Goal: Task Accomplishment & Management: Manage account settings

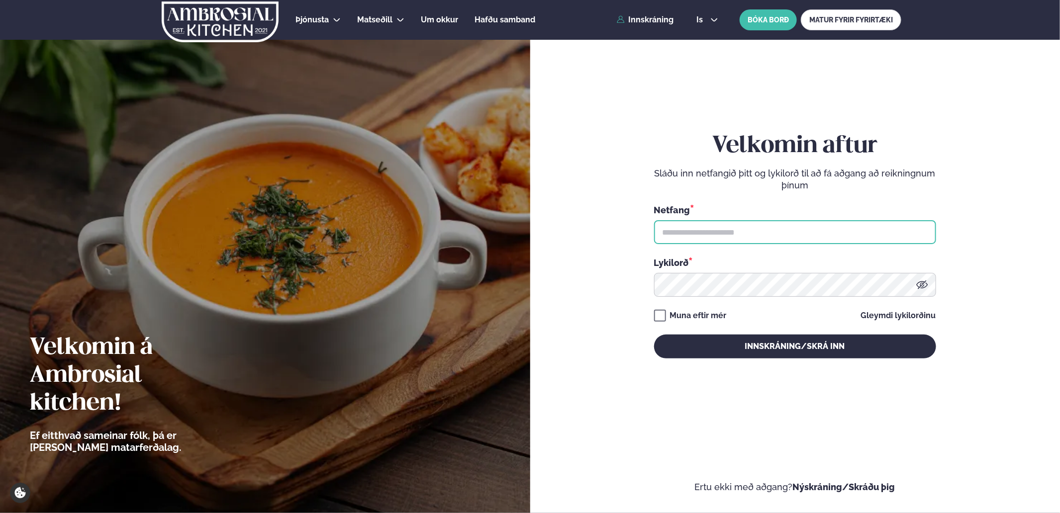
click at [784, 241] on input "text" at bounding box center [795, 232] width 282 height 24
type input "**********"
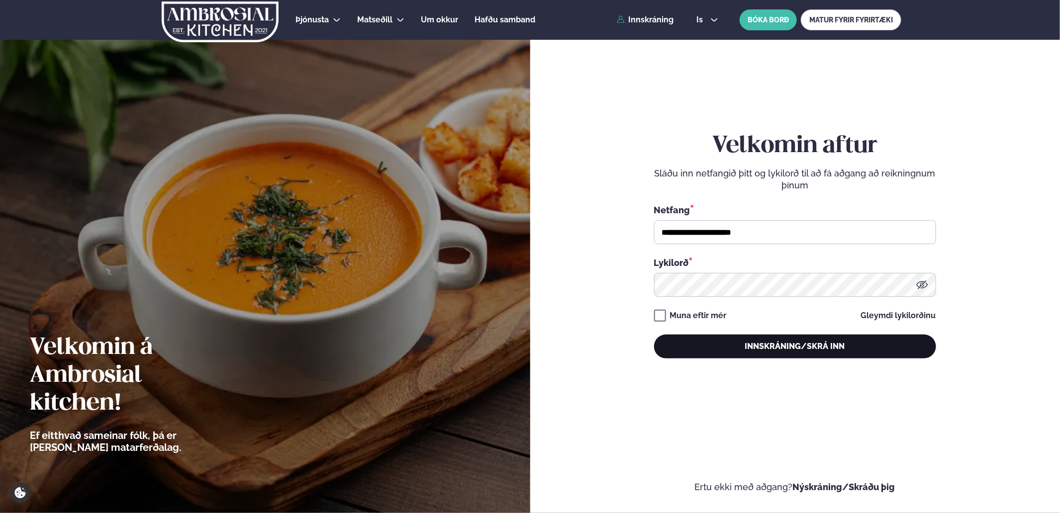
click at [801, 350] on button "Innskráning/Skrá inn" at bounding box center [795, 347] width 282 height 24
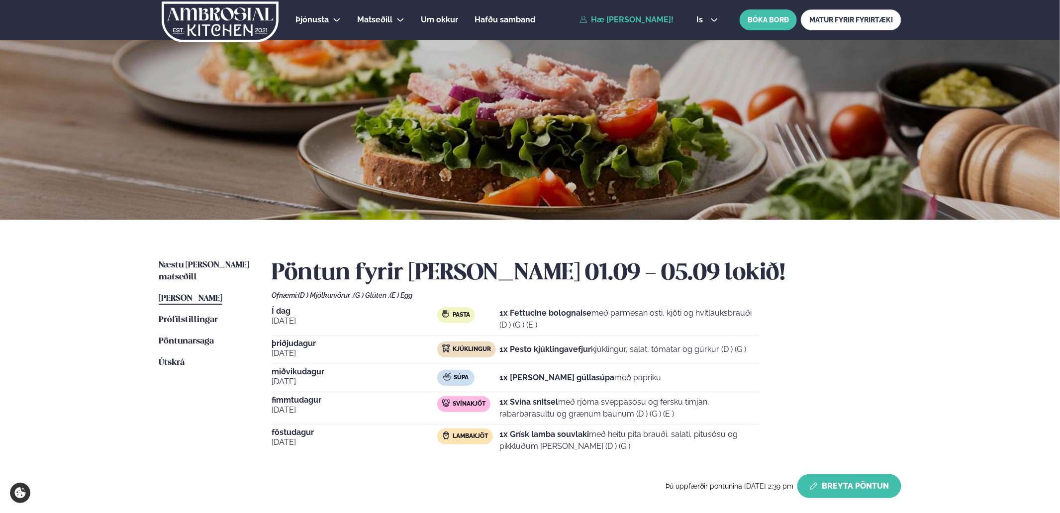
click at [850, 480] on button "Breyta Pöntun" at bounding box center [849, 486] width 104 height 24
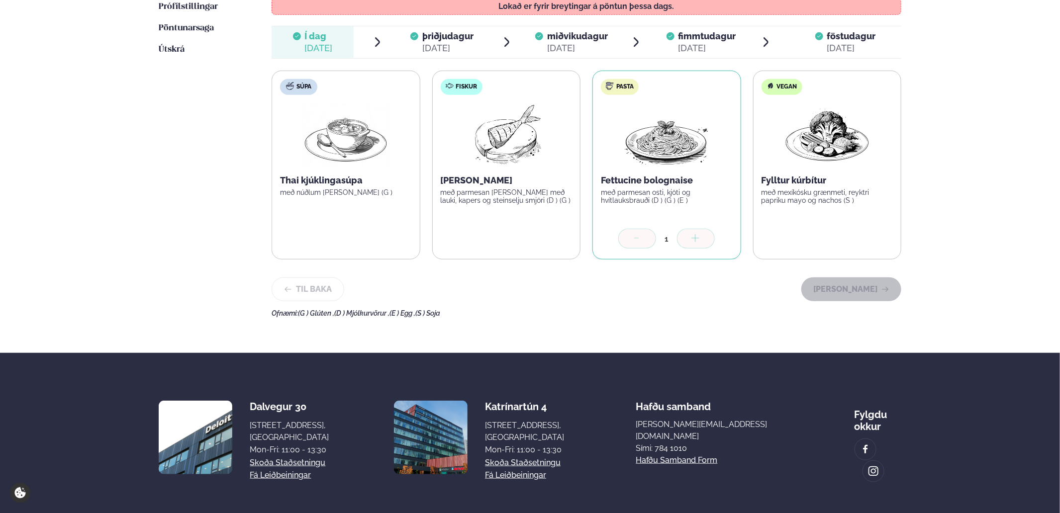
scroll to position [311, 0]
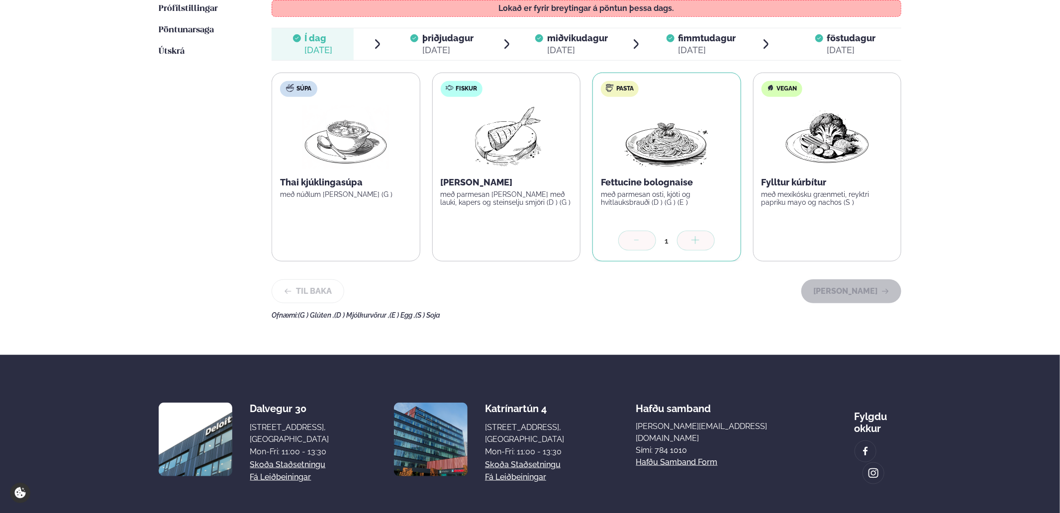
click at [703, 33] on span "fimmtudagur" at bounding box center [707, 38] width 58 height 10
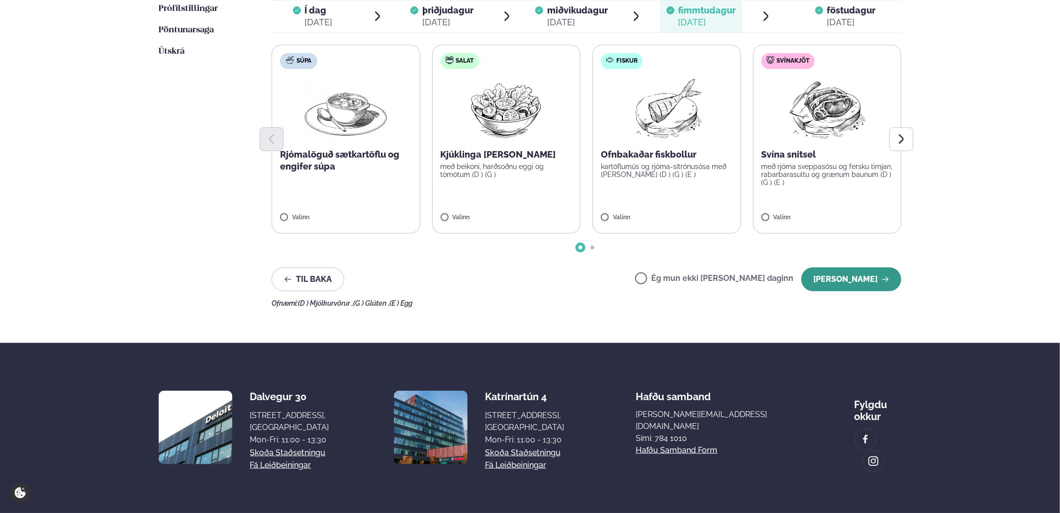
click at [858, 275] on button "[PERSON_NAME]" at bounding box center [851, 280] width 100 height 24
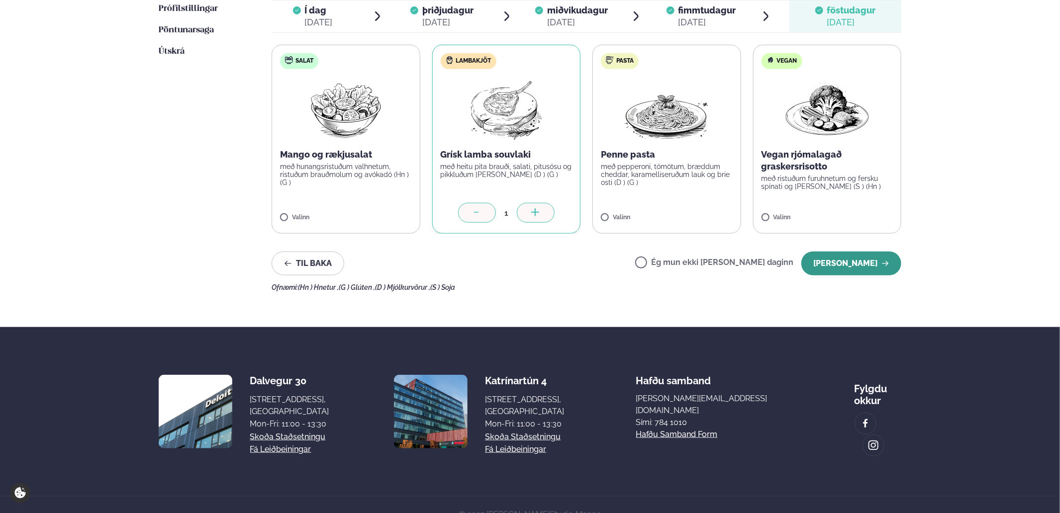
click at [838, 263] on button "[PERSON_NAME]" at bounding box center [851, 264] width 100 height 24
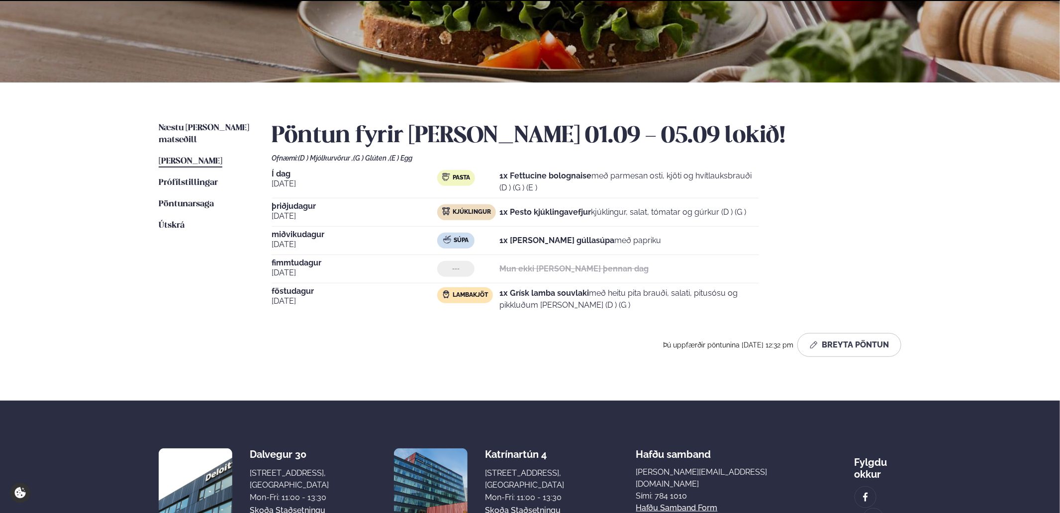
scroll to position [225, 0]
